Goal: Task Accomplishment & Management: Manage account settings

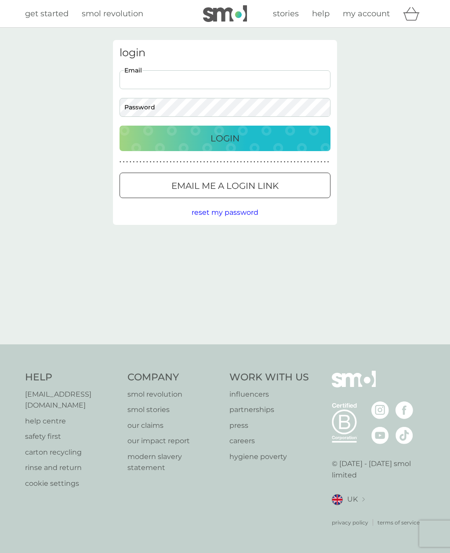
type input "[EMAIL_ADDRESS][DOMAIN_NAME]"
click at [225, 138] on button "Login" at bounding box center [225, 138] width 211 height 25
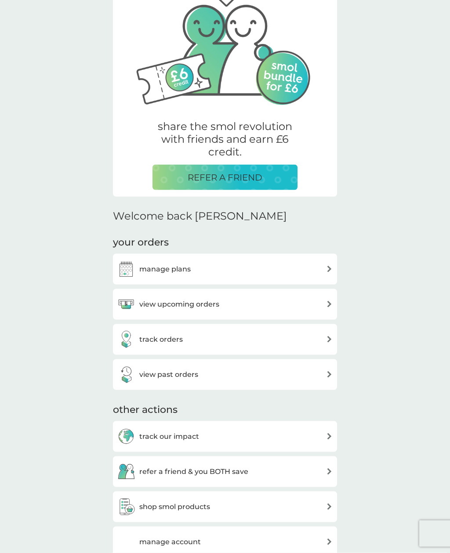
scroll to position [63, 0]
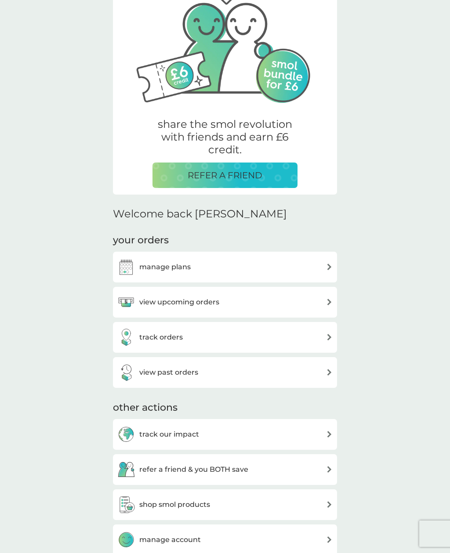
click at [317, 271] on div "manage plans" at bounding box center [224, 267] width 215 height 18
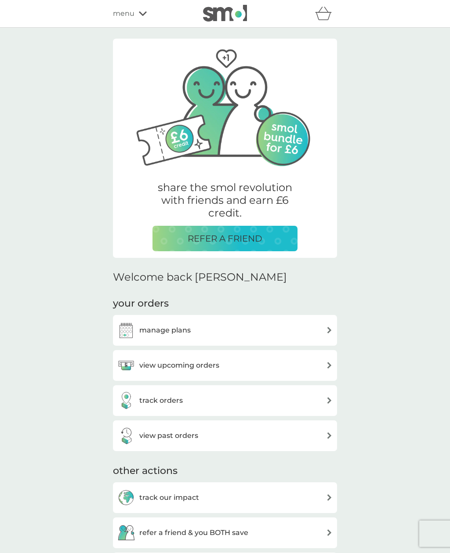
scroll to position [91, 0]
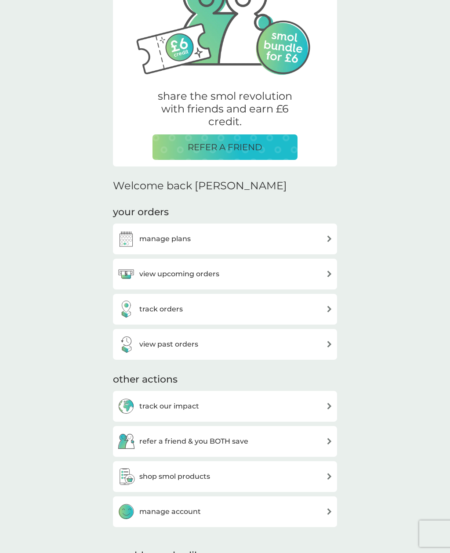
click at [312, 274] on div "view upcoming orders" at bounding box center [224, 274] width 215 height 18
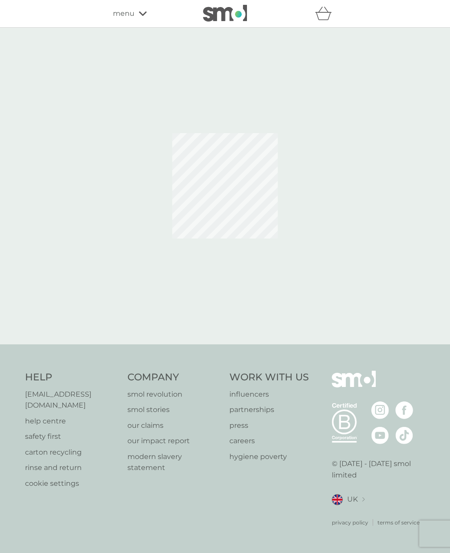
scroll to position [28, 0]
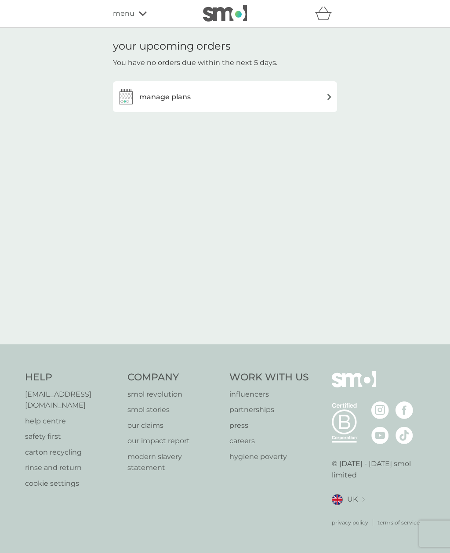
click at [314, 88] on div "manage plans" at bounding box center [224, 97] width 215 height 18
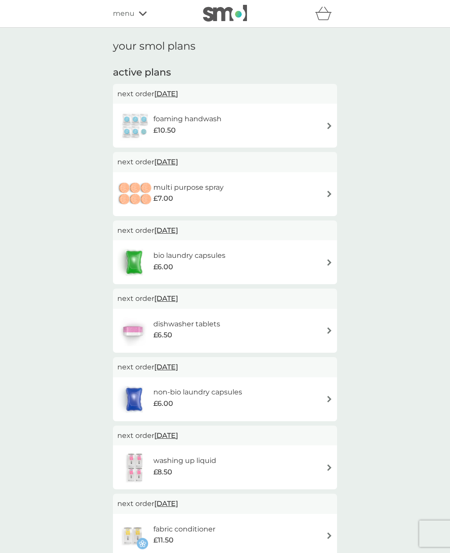
click at [319, 122] on div "foaming handwash £10.50" at bounding box center [224, 125] width 215 height 31
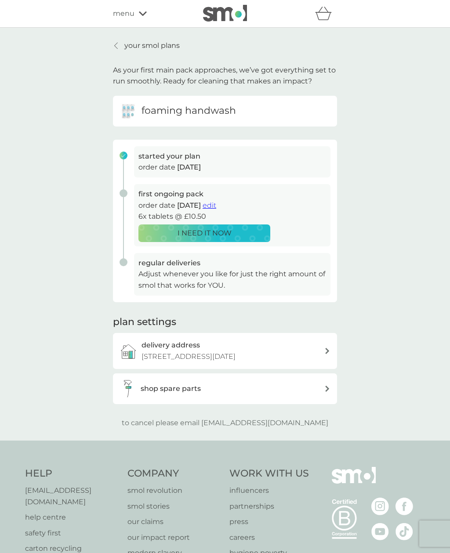
click at [216, 207] on span "edit" at bounding box center [210, 205] width 14 height 8
